Goal: Use online tool/utility: Use online tool/utility

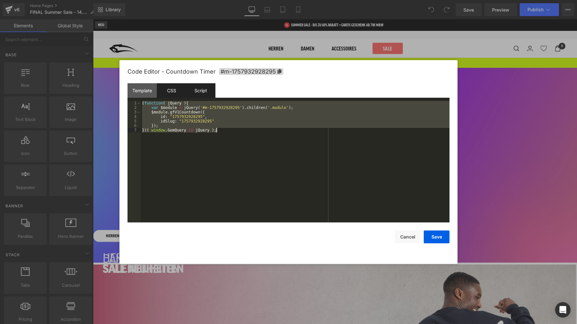
click at [162, 90] on div "CSS" at bounding box center [171, 90] width 29 height 14
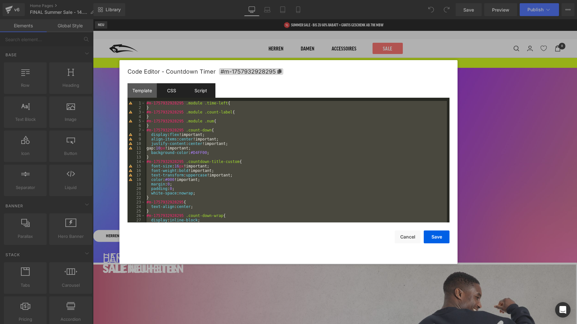
click at [206, 90] on div "Script" at bounding box center [200, 90] width 29 height 14
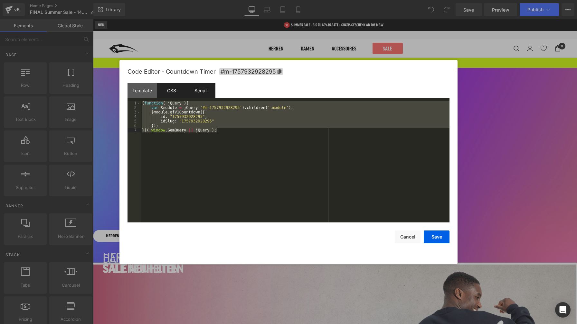
click at [171, 91] on div "CSS" at bounding box center [171, 90] width 29 height 14
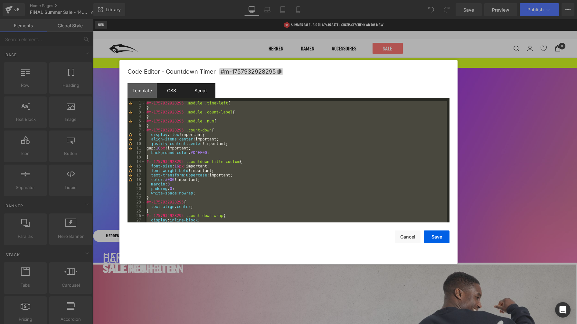
click at [205, 91] on div "Script" at bounding box center [200, 90] width 29 height 14
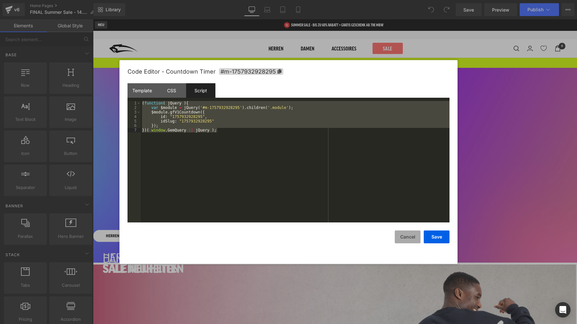
click at [405, 236] on button "Cancel" at bounding box center [407, 237] width 26 height 13
